Goal: Task Accomplishment & Management: Manage account settings

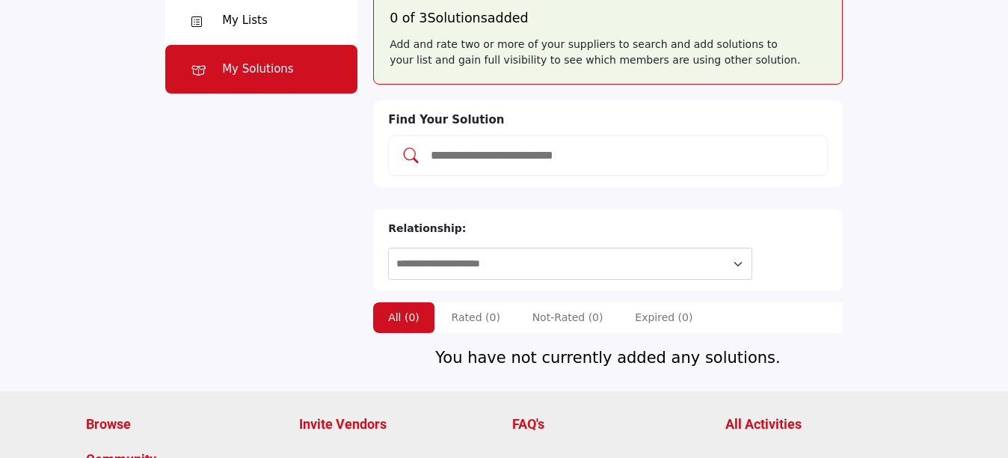
scroll to position [150, 0]
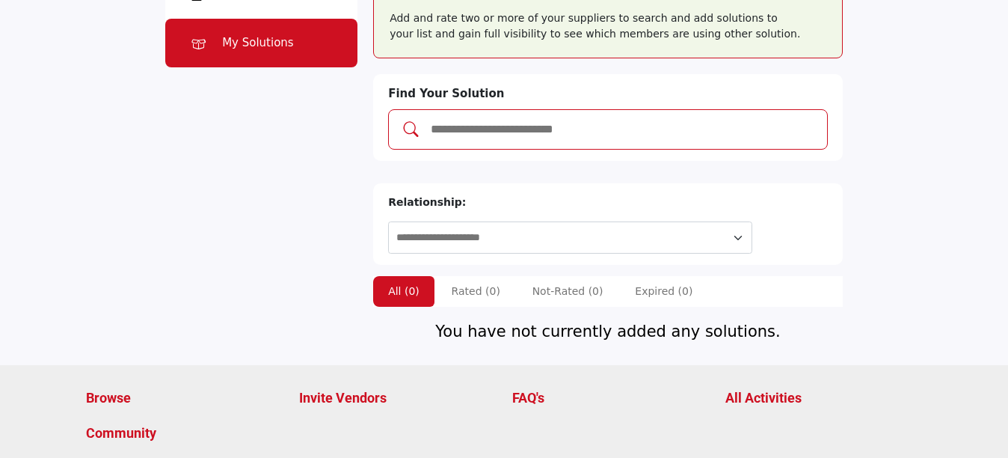
click at [595, 135] on input "Add and rate your solutions" at bounding box center [623, 129] width 388 height 19
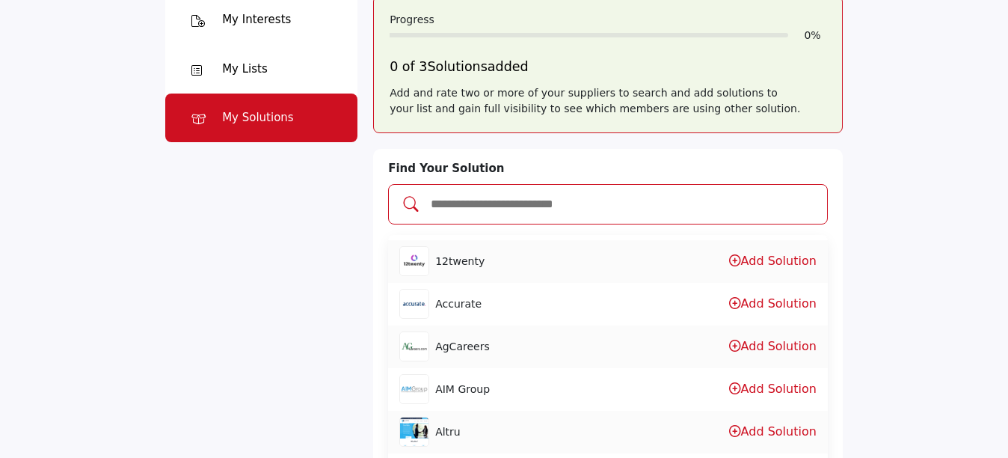
scroll to position [0, 0]
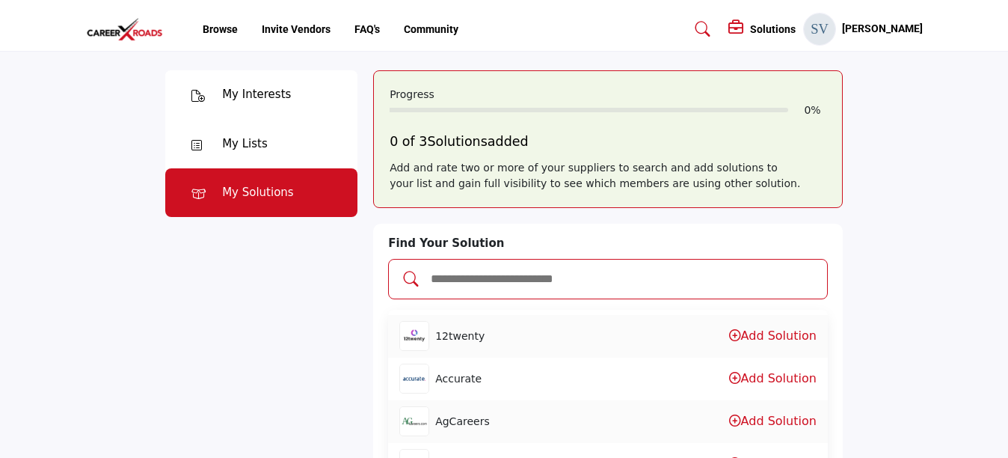
click at [541, 277] on input "Add and rate your solutions" at bounding box center [623, 278] width 388 height 19
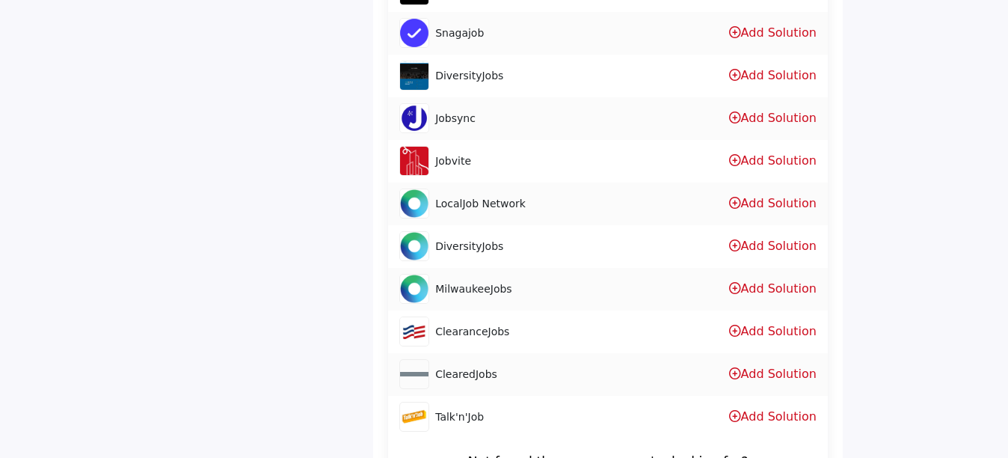
scroll to position [822, 0]
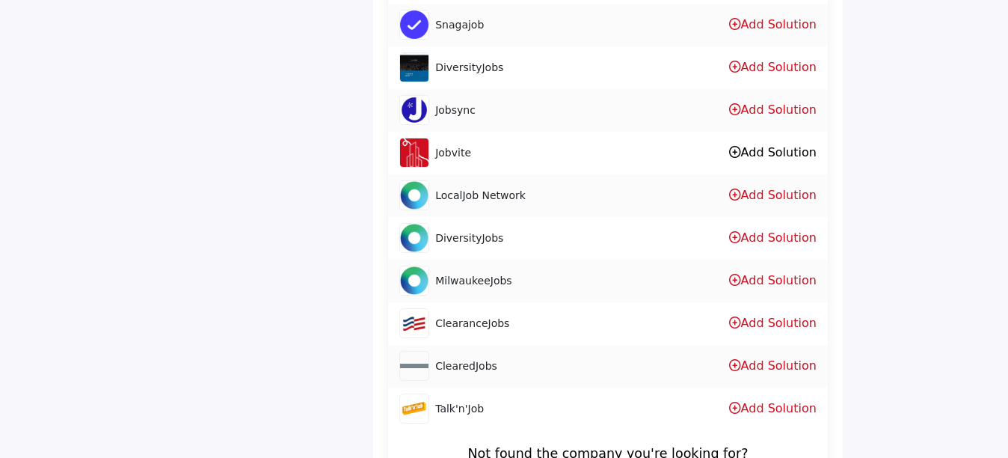
type input "***"
click at [748, 150] on link "Add Solution" at bounding box center [772, 152] width 87 height 14
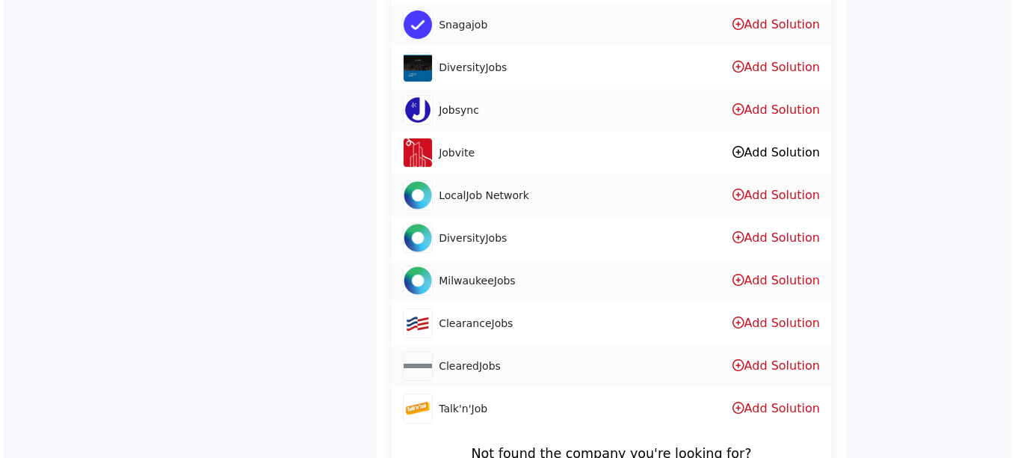
scroll to position [265, 0]
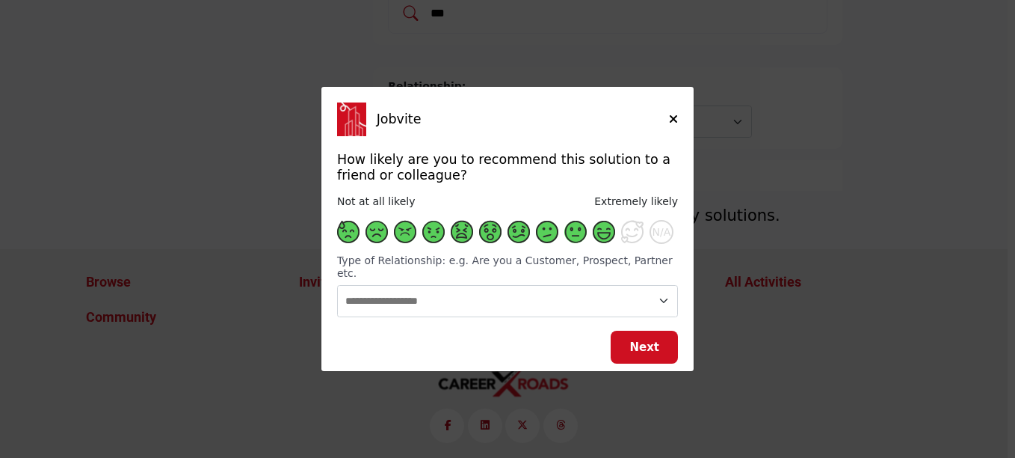
click at [609, 239] on span "Supplier Rating and Recommendation Modal for Jobvite" at bounding box center [604, 232] width 22 height 22
click at [652, 342] on span "Next" at bounding box center [645, 346] width 30 height 13
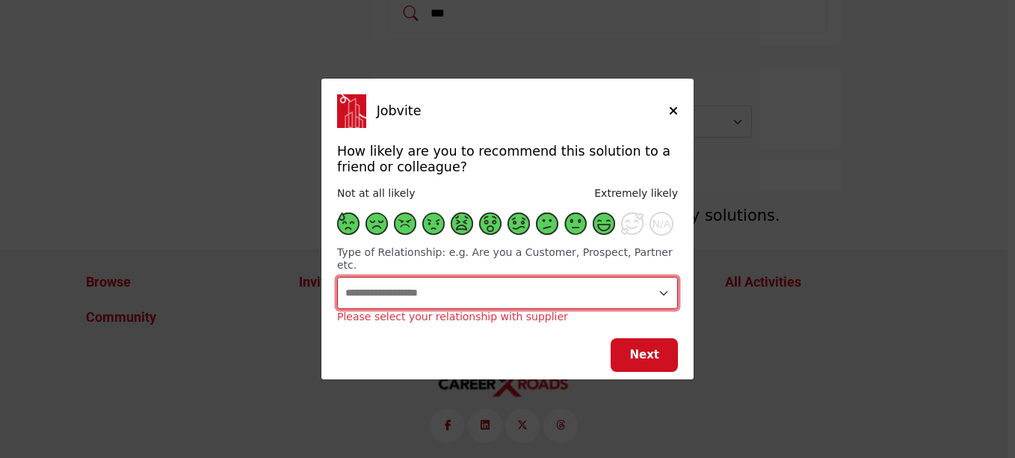
click at [442, 282] on select "**********" at bounding box center [507, 293] width 341 height 32
click at [337, 277] on select "**********" at bounding box center [507, 293] width 341 height 32
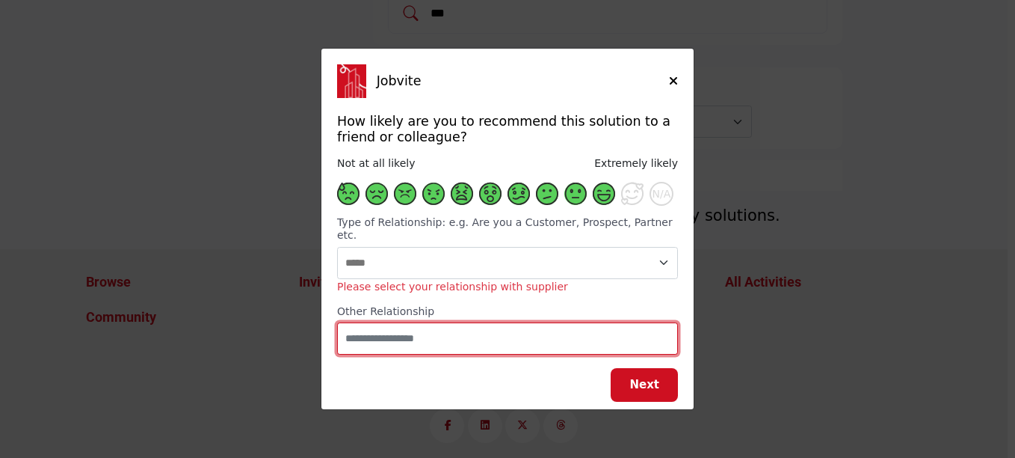
click at [483, 336] on input "Supplier Rating and Recommendation Modal for Jobvite" at bounding box center [507, 338] width 341 height 32
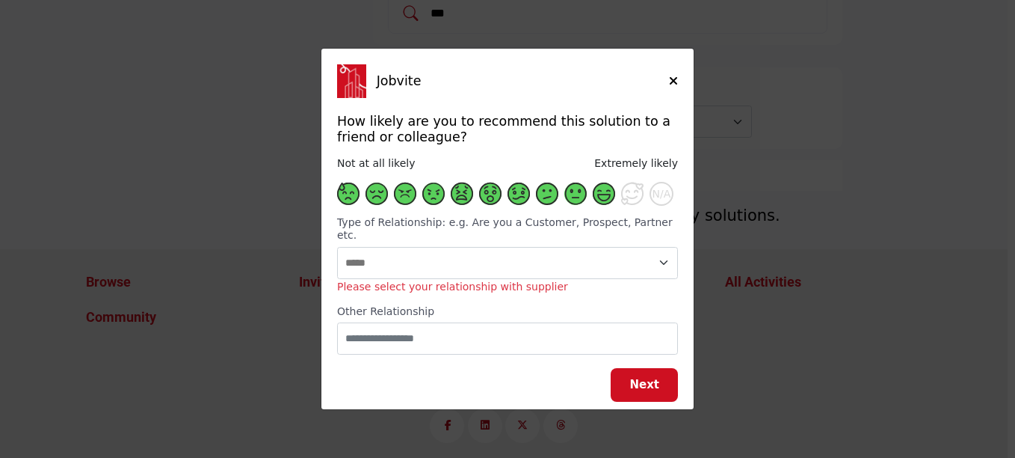
click at [475, 305] on h6 "Other Relationship" at bounding box center [507, 311] width 341 height 13
click at [644, 378] on span "Next" at bounding box center [645, 384] width 30 height 13
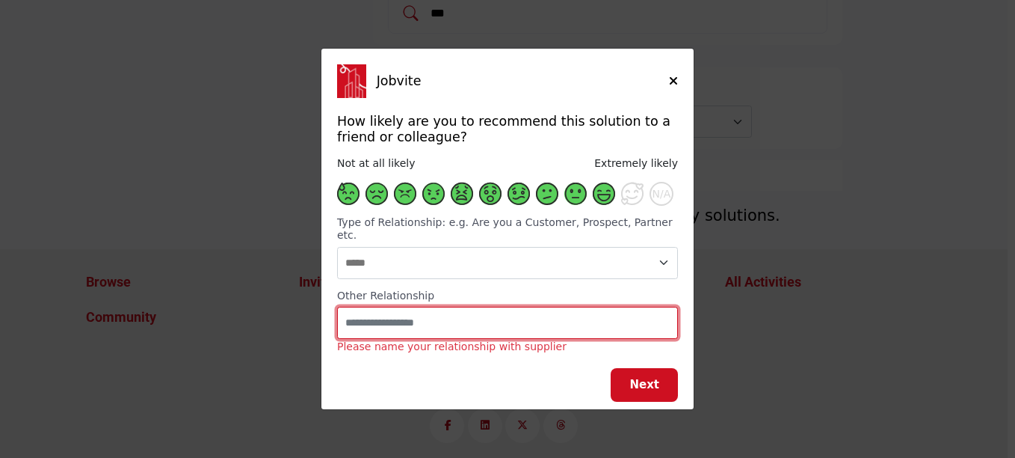
click at [548, 312] on input "Supplier Rating and Recommendation Modal for Jobvite" at bounding box center [507, 323] width 341 height 32
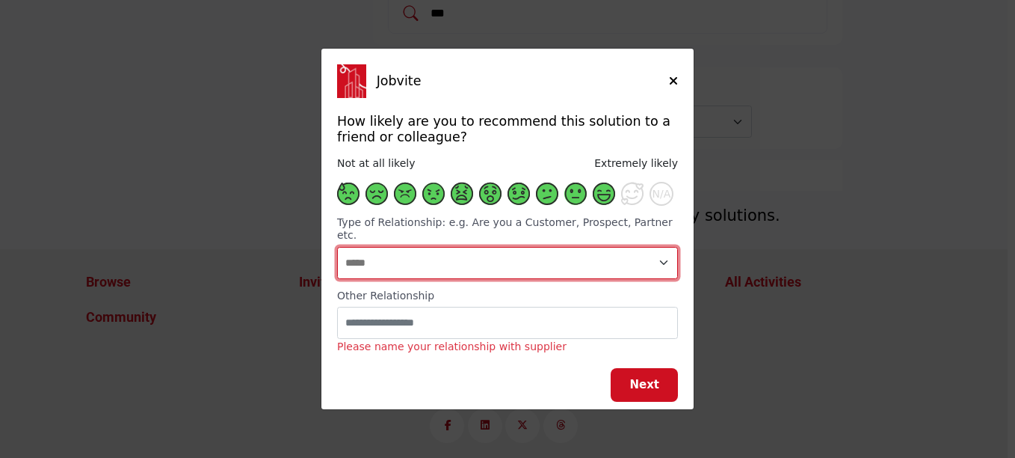
click at [500, 256] on select "**********" at bounding box center [507, 263] width 341 height 32
select select "********"
click at [337, 278] on select "**********" at bounding box center [507, 263] width 341 height 32
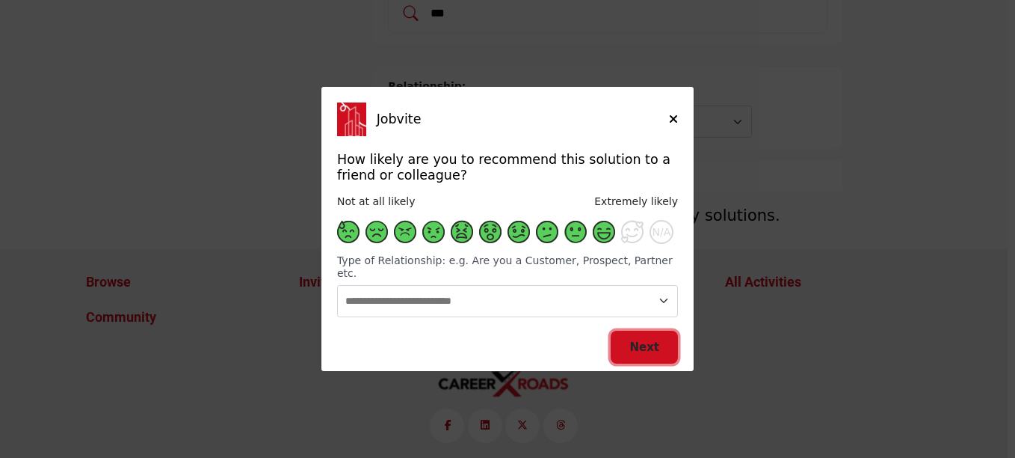
click at [653, 340] on span "Next" at bounding box center [645, 346] width 30 height 13
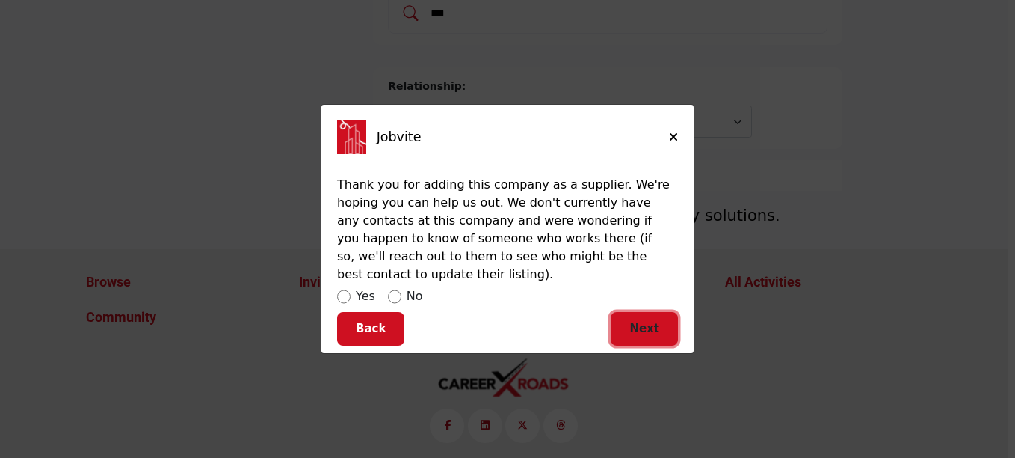
click at [671, 312] on button "Next" at bounding box center [644, 329] width 67 height 34
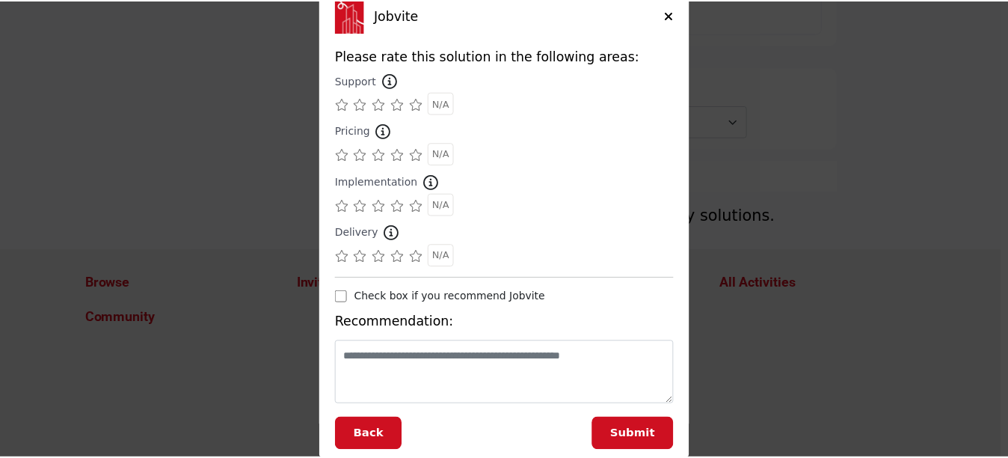
scroll to position [56, 0]
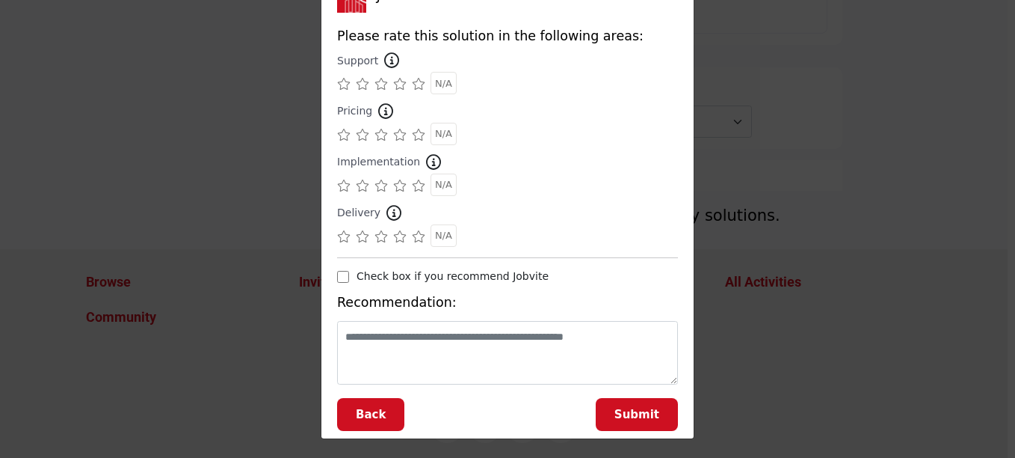
click at [419, 87] on icon "Supplier Rating and Recommendation Modal for Jobvite" at bounding box center [418, 84] width 13 height 12
click at [416, 138] on icon "Supplier Rating and Recommendation Modal for Jobvite" at bounding box center [418, 135] width 13 height 12
click at [414, 179] on icon "Supplier Rating and Recommendation Modal for Jobvite" at bounding box center [418, 185] width 13 height 12
click at [413, 237] on icon "Supplier Rating and Recommendation Modal for Jobvite" at bounding box center [418, 236] width 13 height 12
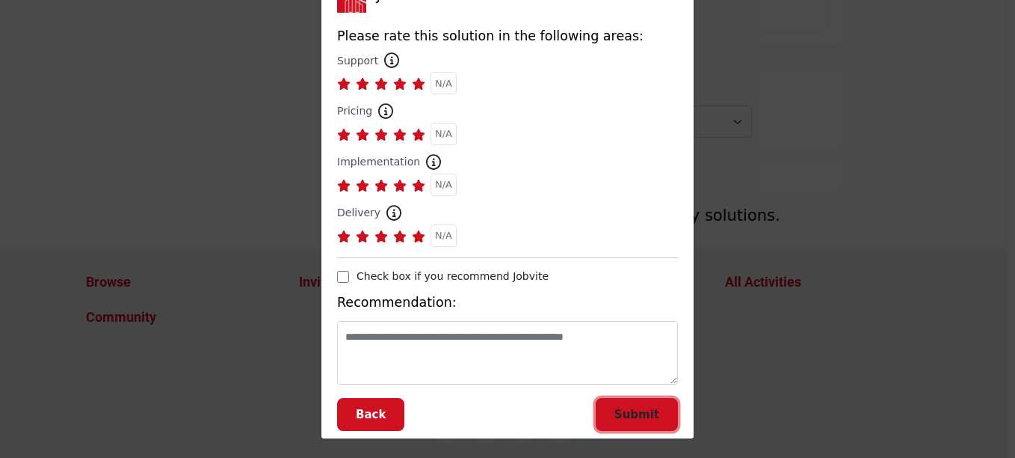
click at [644, 422] on button "Submit" at bounding box center [637, 415] width 82 height 34
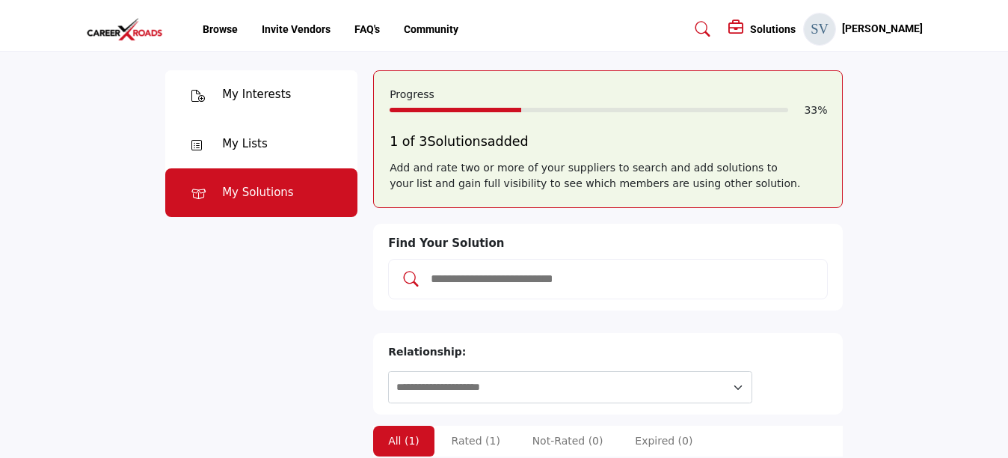
click at [265, 94] on div "My Interests" at bounding box center [256, 94] width 69 height 17
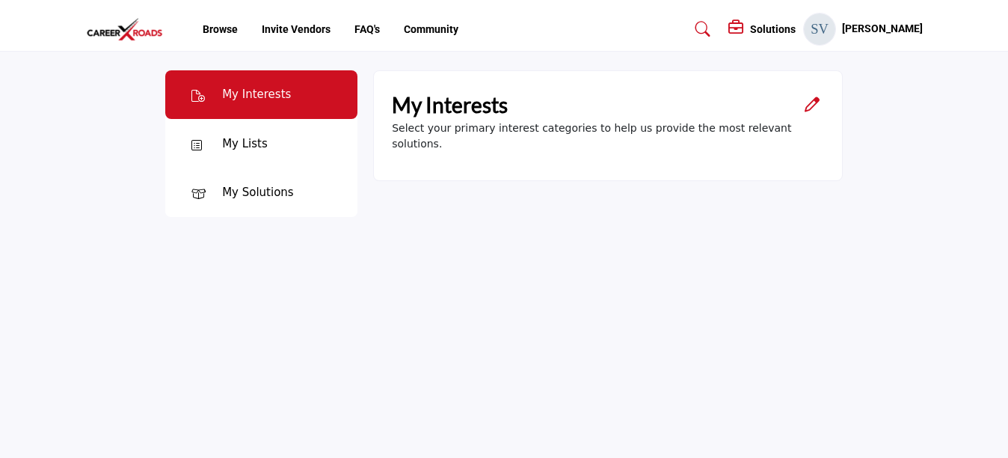
click at [807, 105] on icon "Open Category Modal" at bounding box center [811, 104] width 15 height 15
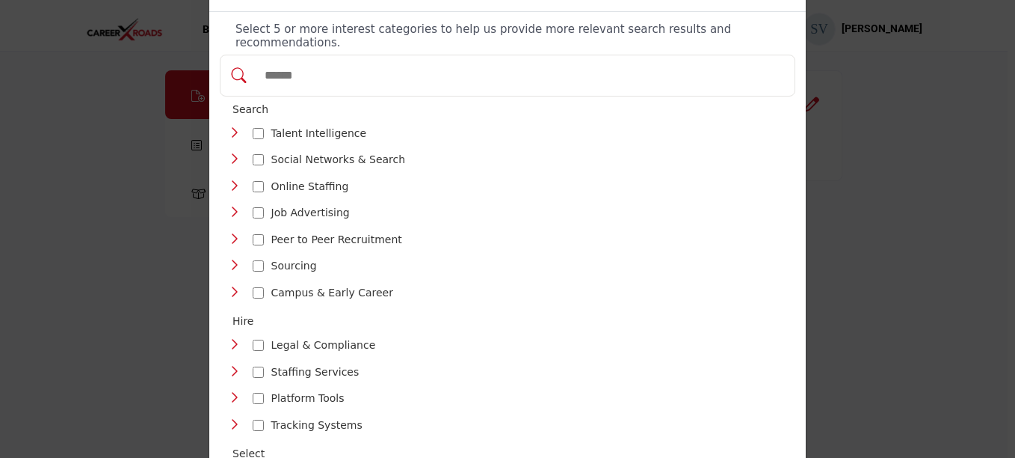
scroll to position [75, 0]
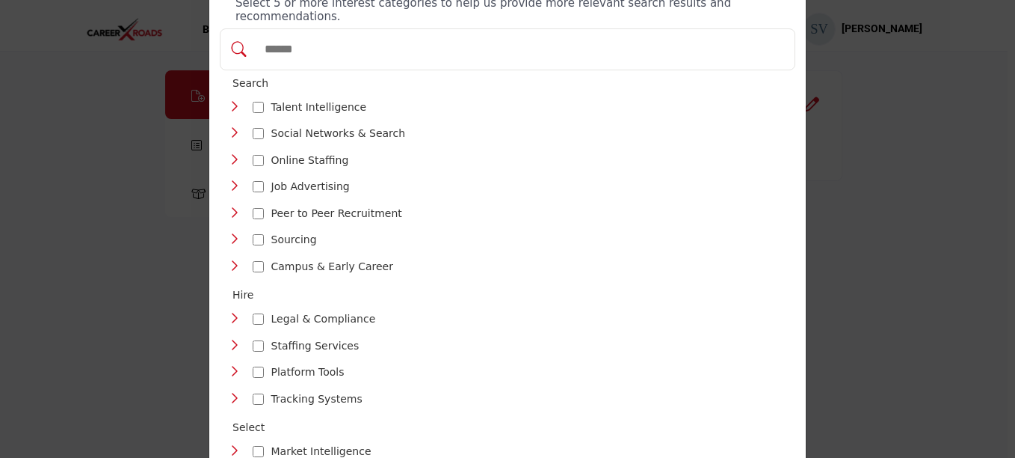
click at [254, 229] on div at bounding box center [258, 240] width 11 height 22
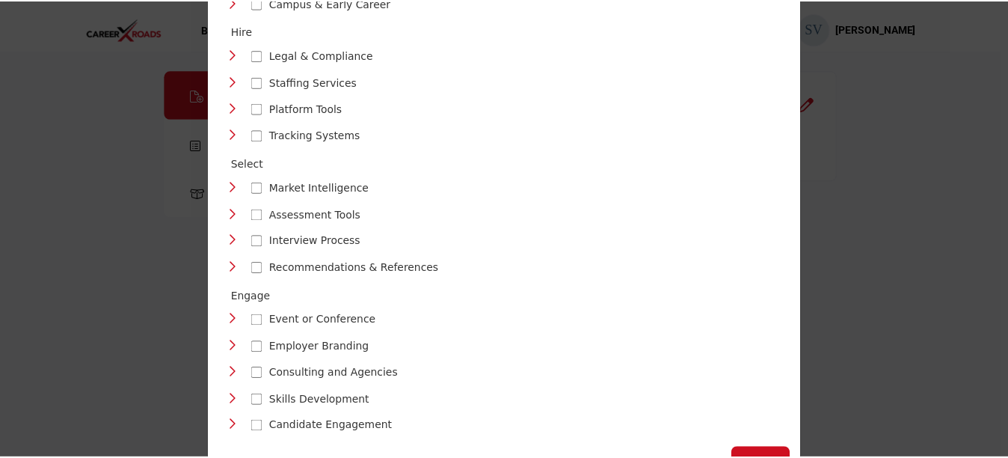
scroll to position [356, 0]
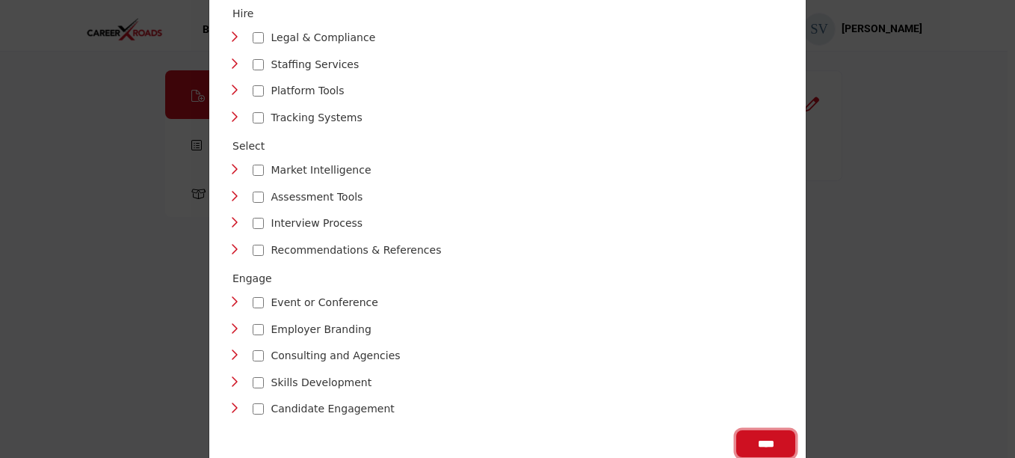
click at [747, 430] on input "****" at bounding box center [765, 443] width 59 height 27
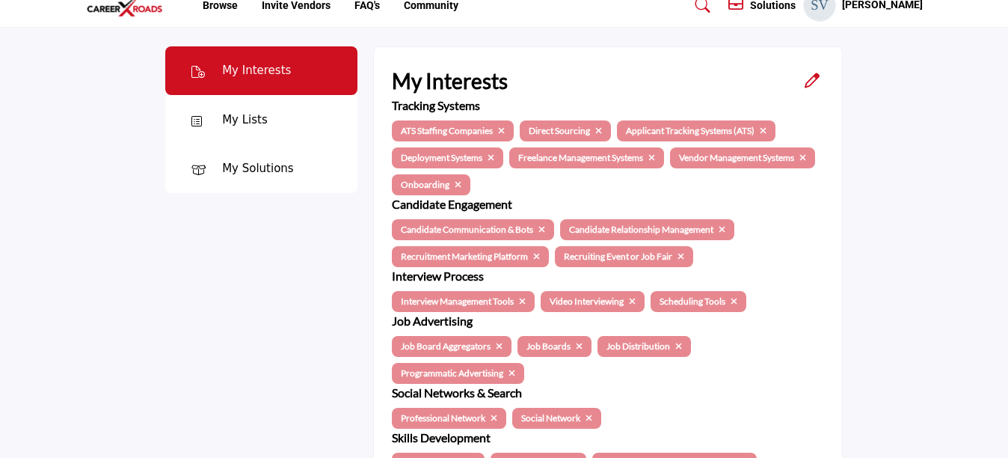
scroll to position [0, 0]
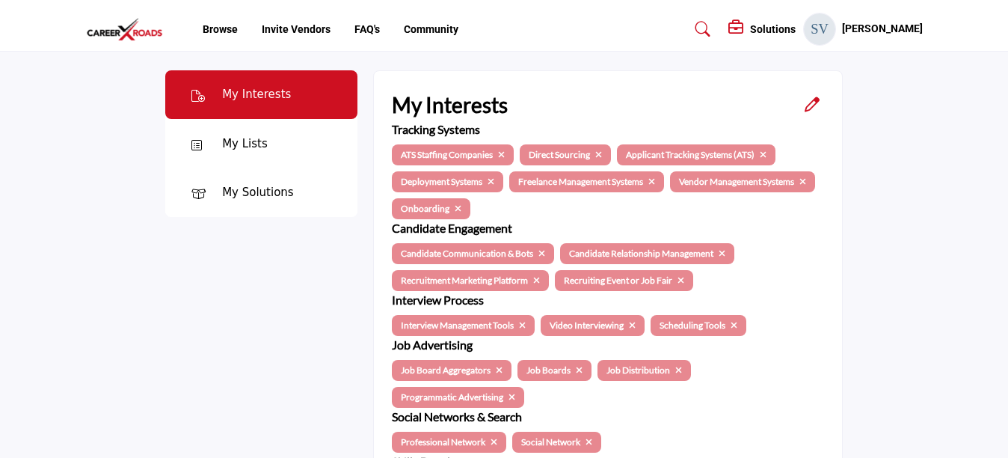
click at [283, 144] on div "My Lists" at bounding box center [261, 143] width 192 height 49
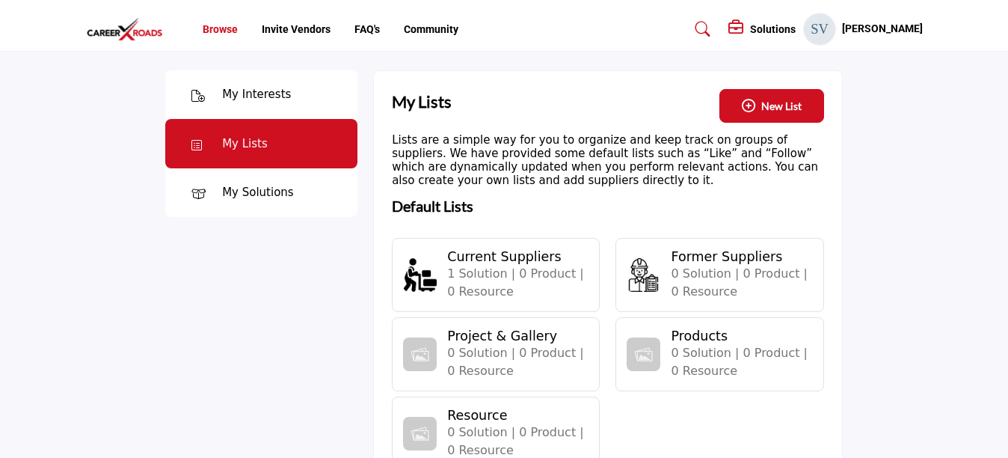
click at [218, 32] on link "Browse" at bounding box center [220, 29] width 35 height 12
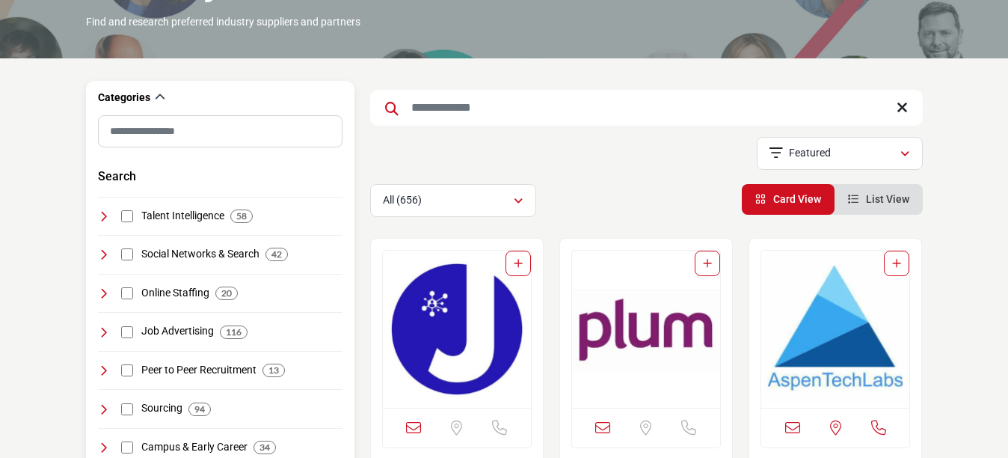
scroll to position [150, 0]
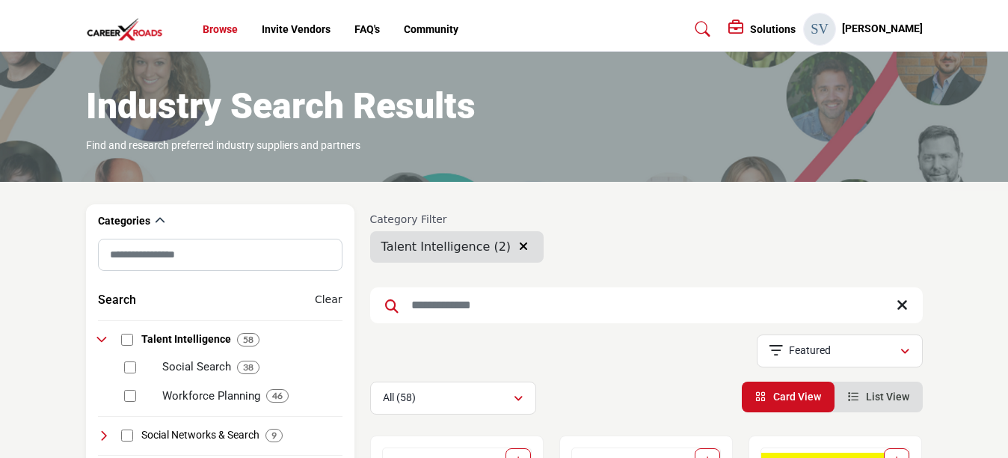
click at [212, 28] on link "Browse" at bounding box center [220, 29] width 35 height 12
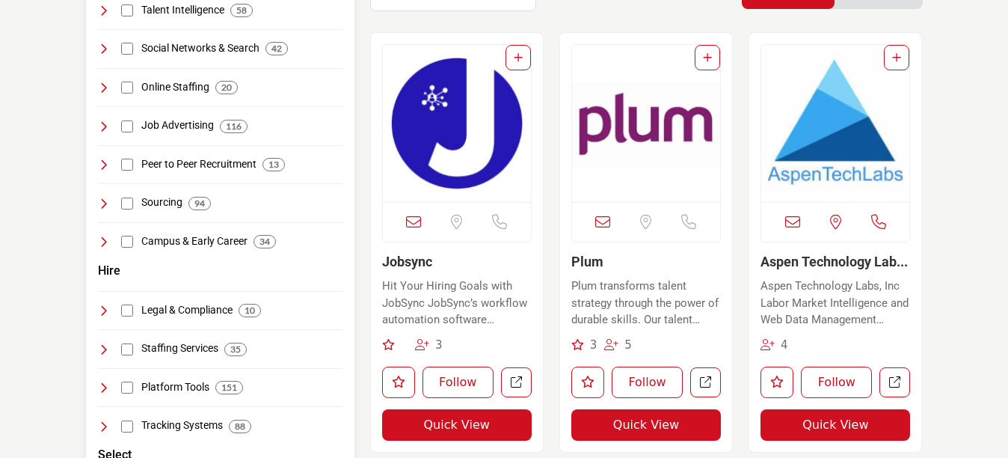
scroll to position [299, 0]
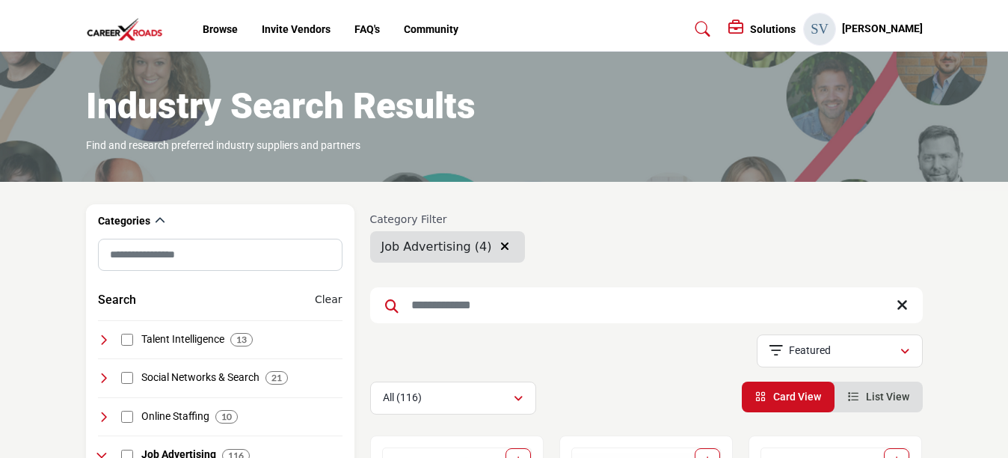
click at [500, 249] on icon "button" at bounding box center [504, 246] width 9 height 12
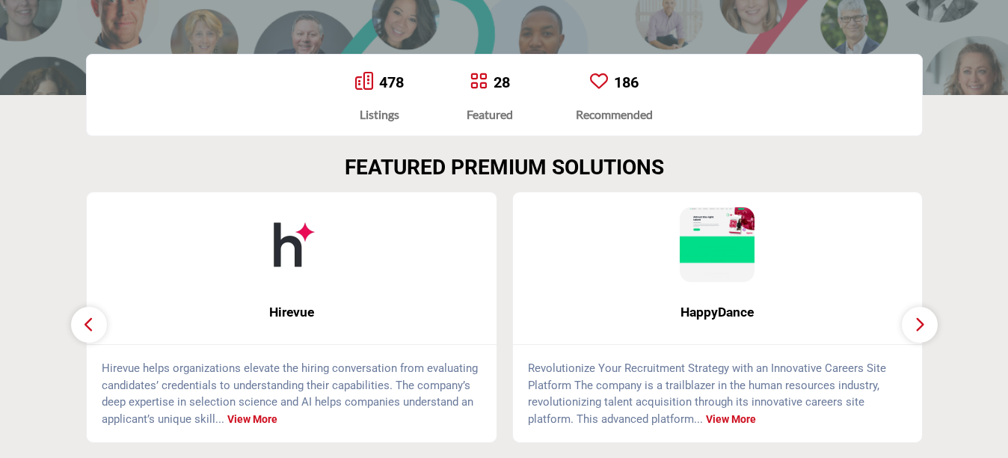
scroll to position [374, 0]
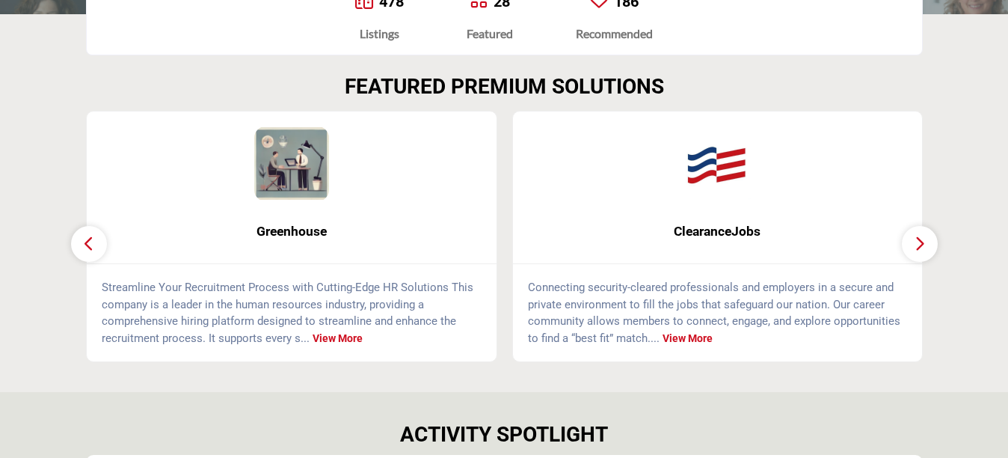
click at [923, 240] on icon "button" at bounding box center [920, 243] width 12 height 19
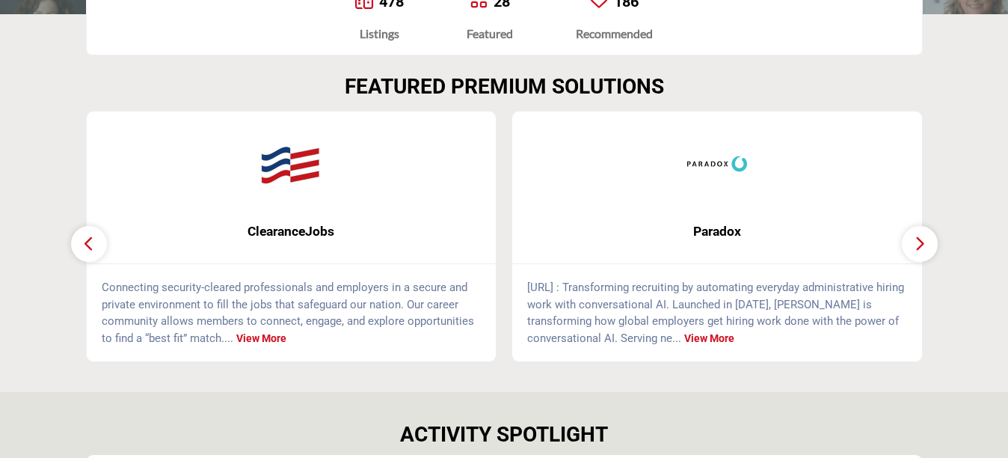
click at [923, 240] on icon "button" at bounding box center [920, 243] width 12 height 19
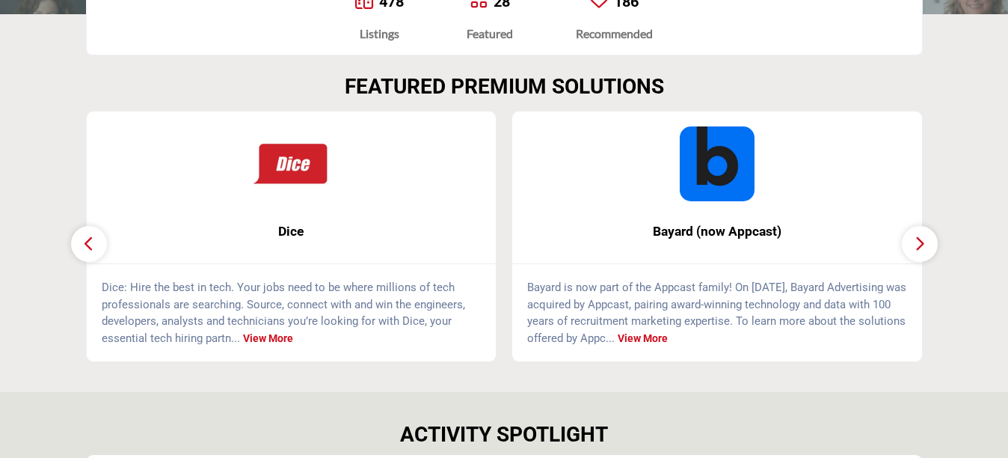
click at [923, 240] on icon "button" at bounding box center [920, 243] width 12 height 19
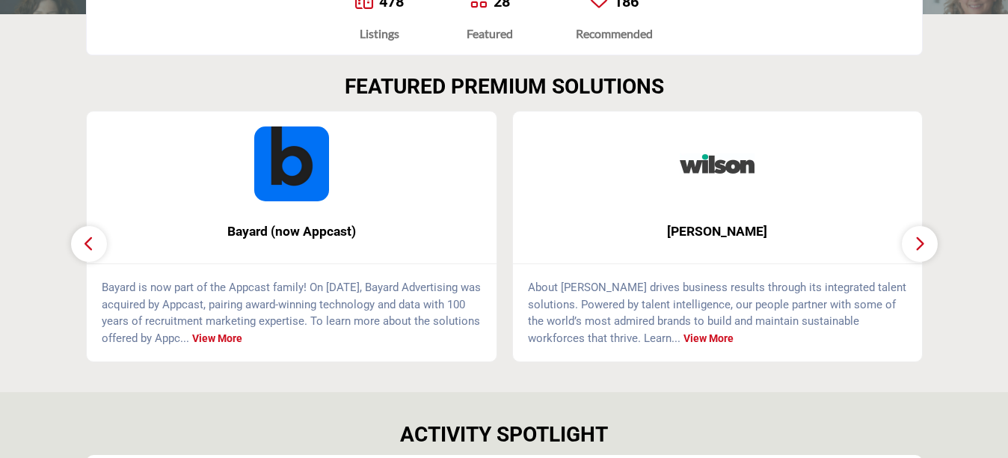
click at [923, 240] on icon "button" at bounding box center [920, 243] width 12 height 19
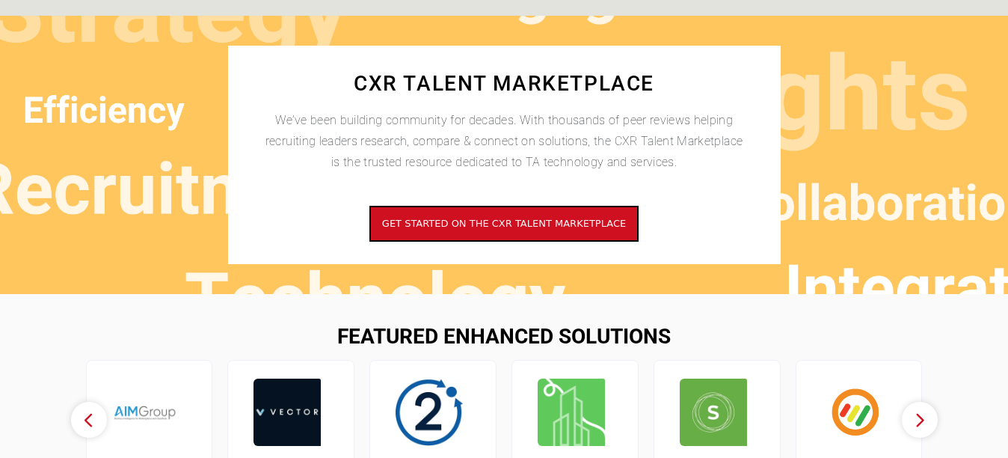
scroll to position [1346, 0]
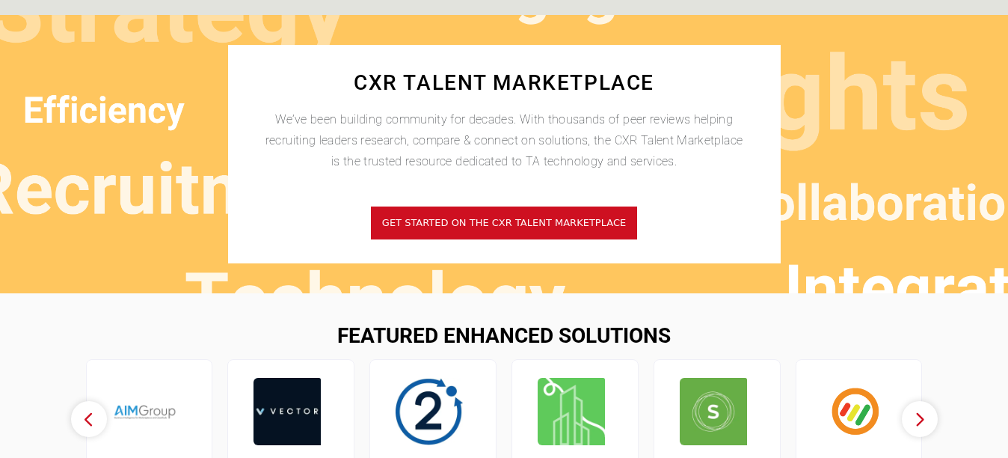
click at [529, 226] on span "Get started on the CXR Talent Marketplace" at bounding box center [504, 222] width 244 height 11
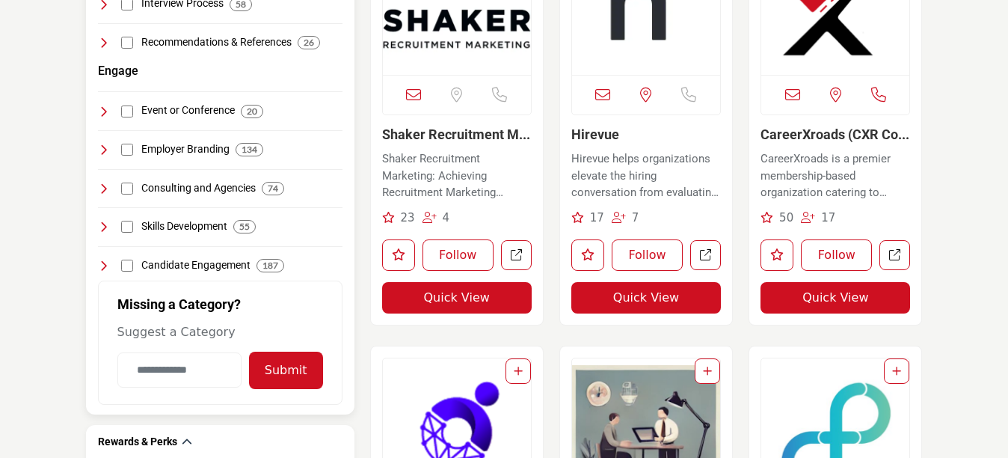
scroll to position [897, 0]
